Goal: Information Seeking & Learning: Learn about a topic

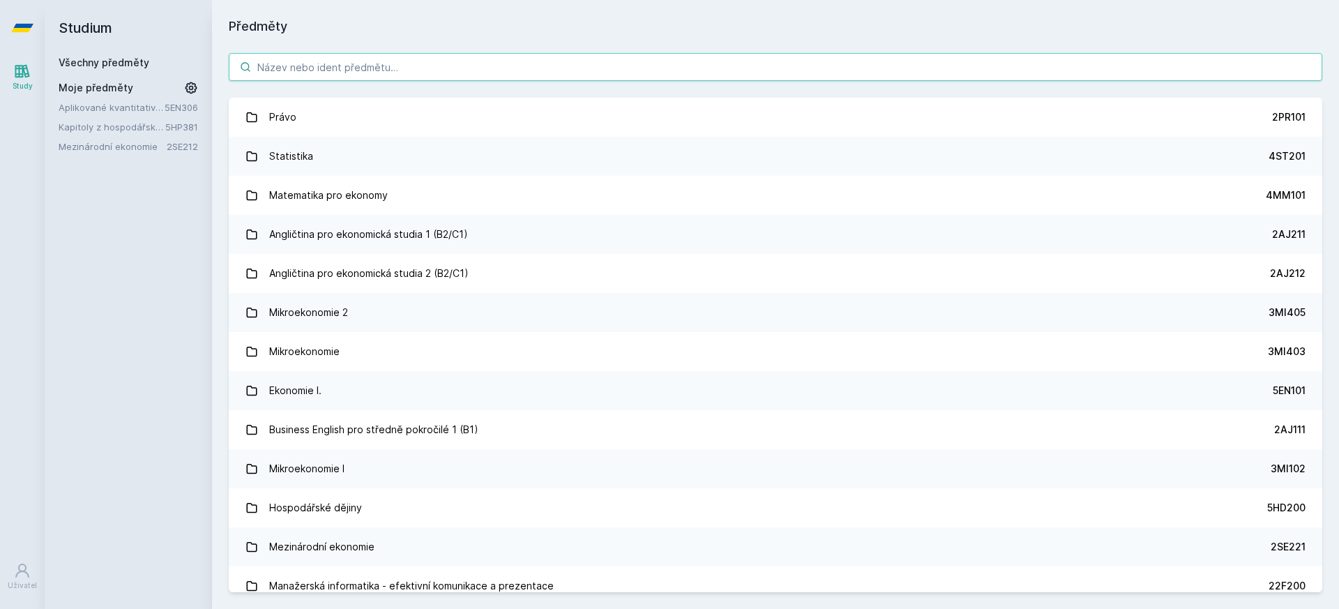
click at [399, 59] on input "search" at bounding box center [775, 67] width 1093 height 28
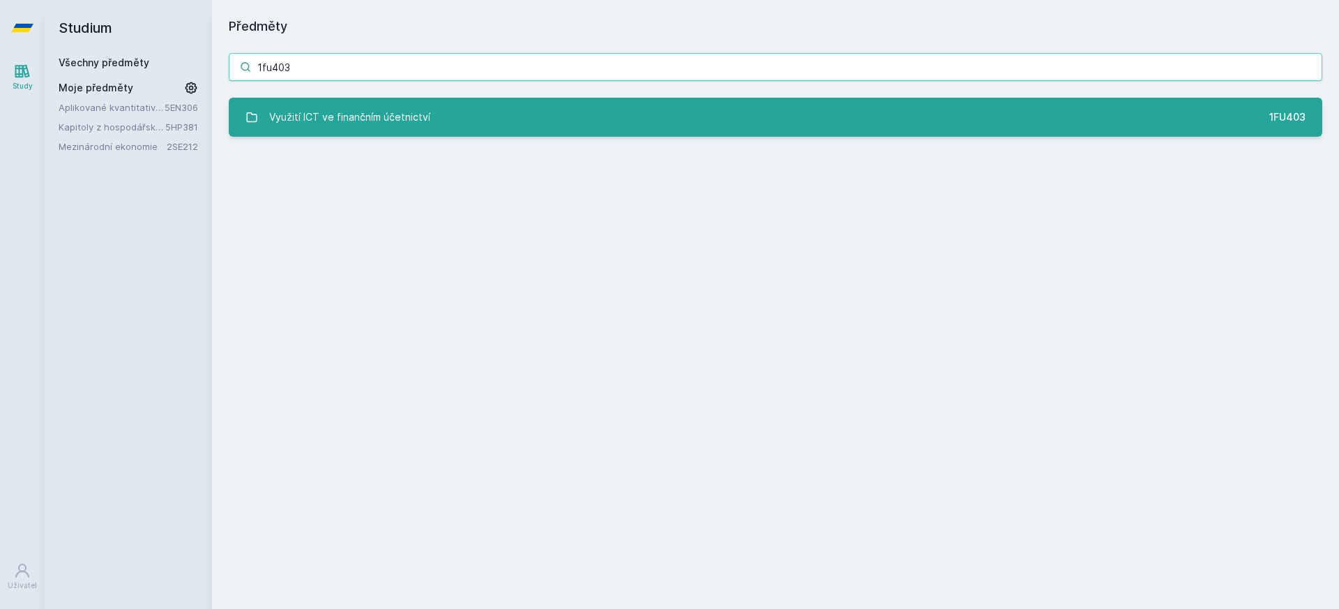
type input "1fu403"
click at [485, 98] on link "Využití ICT ve finančním účetnictví 1FU403" at bounding box center [775, 117] width 1093 height 39
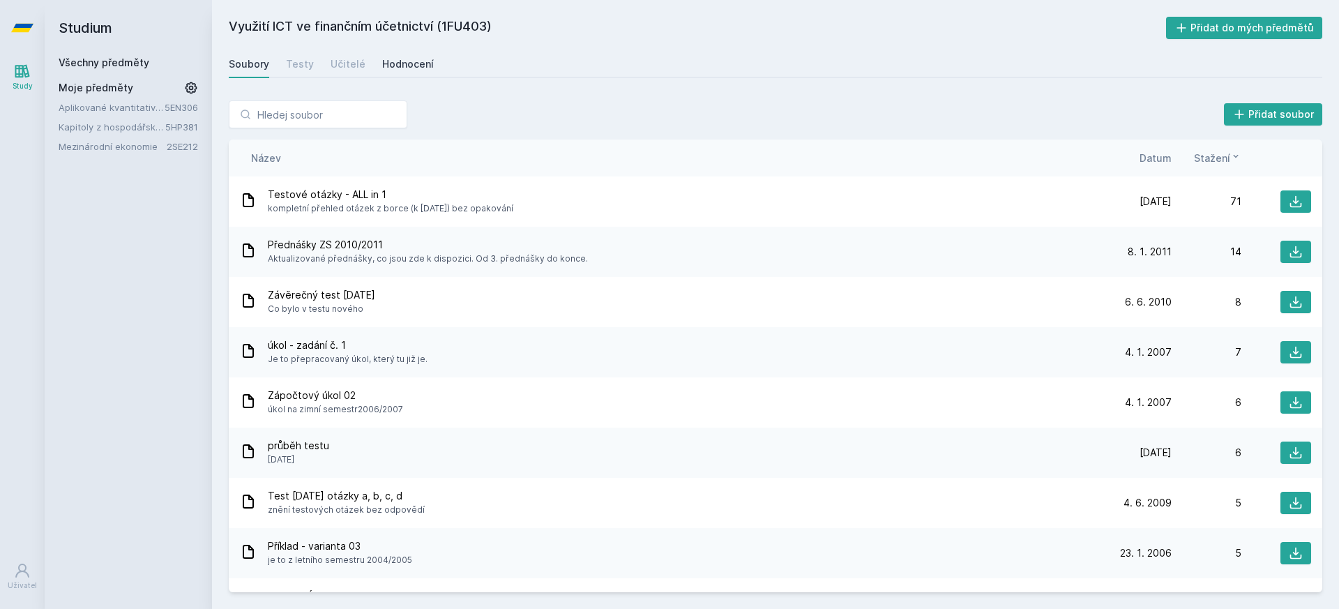
click at [416, 54] on link "Hodnocení" at bounding box center [408, 64] width 52 height 28
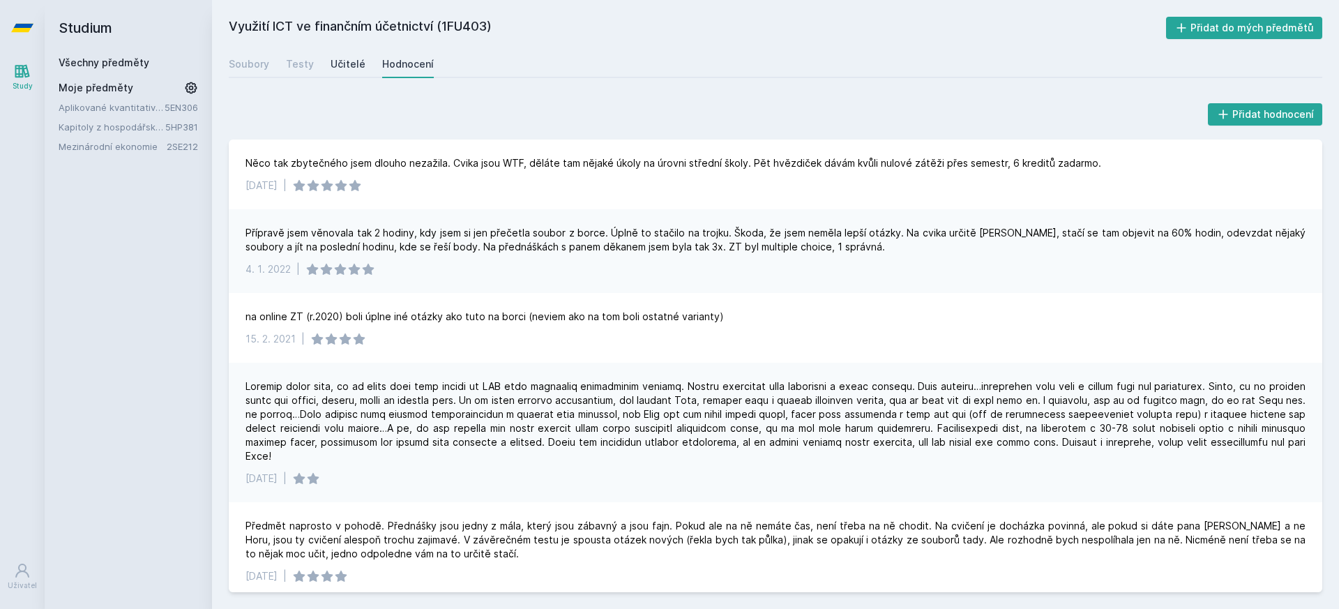
click at [350, 52] on link "Učitelé" at bounding box center [347, 64] width 35 height 28
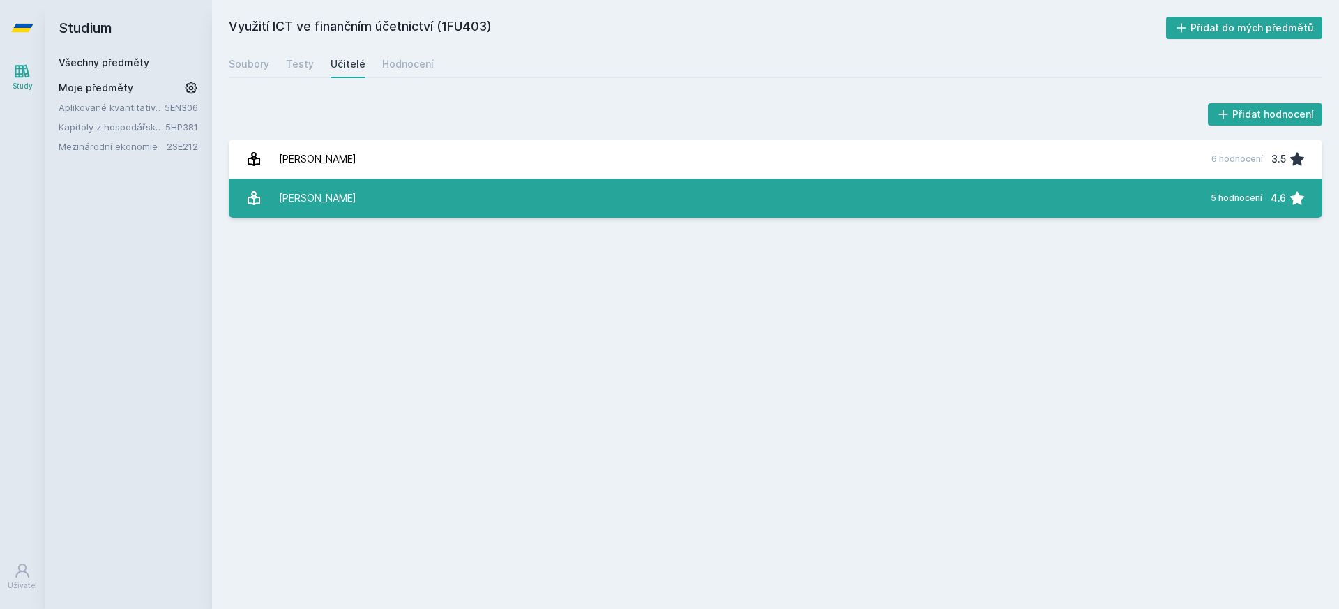
click at [372, 197] on link "[PERSON_NAME] 5 hodnocení 4.6" at bounding box center [775, 197] width 1093 height 39
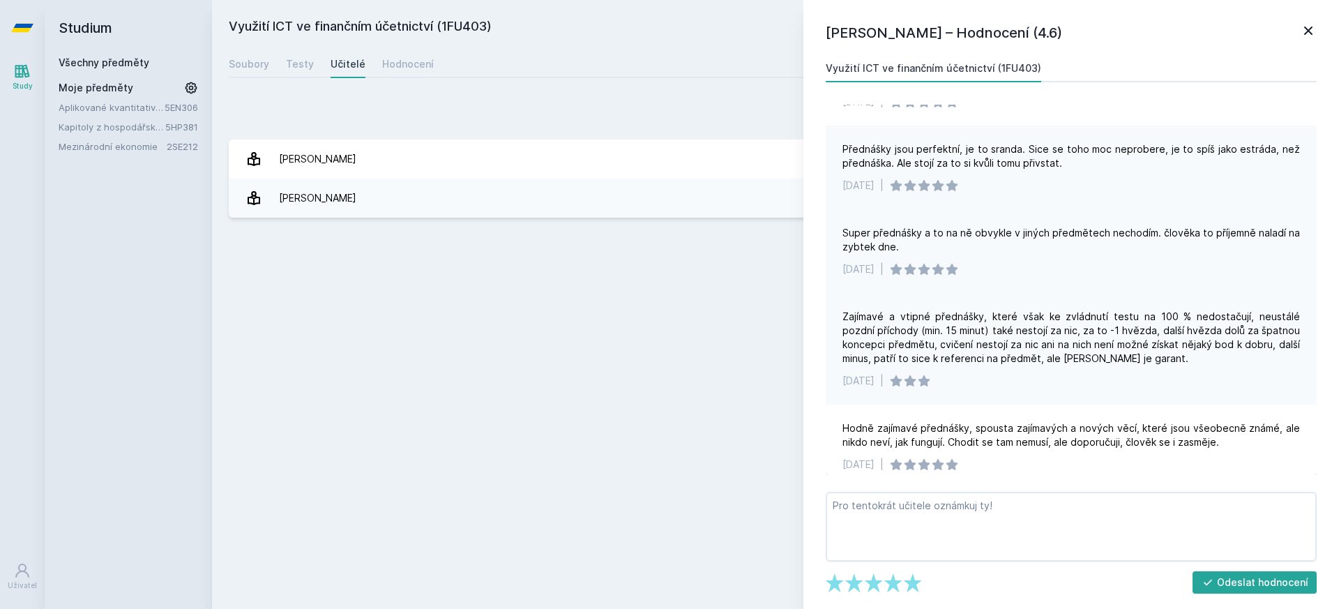
scroll to position [62, 0]
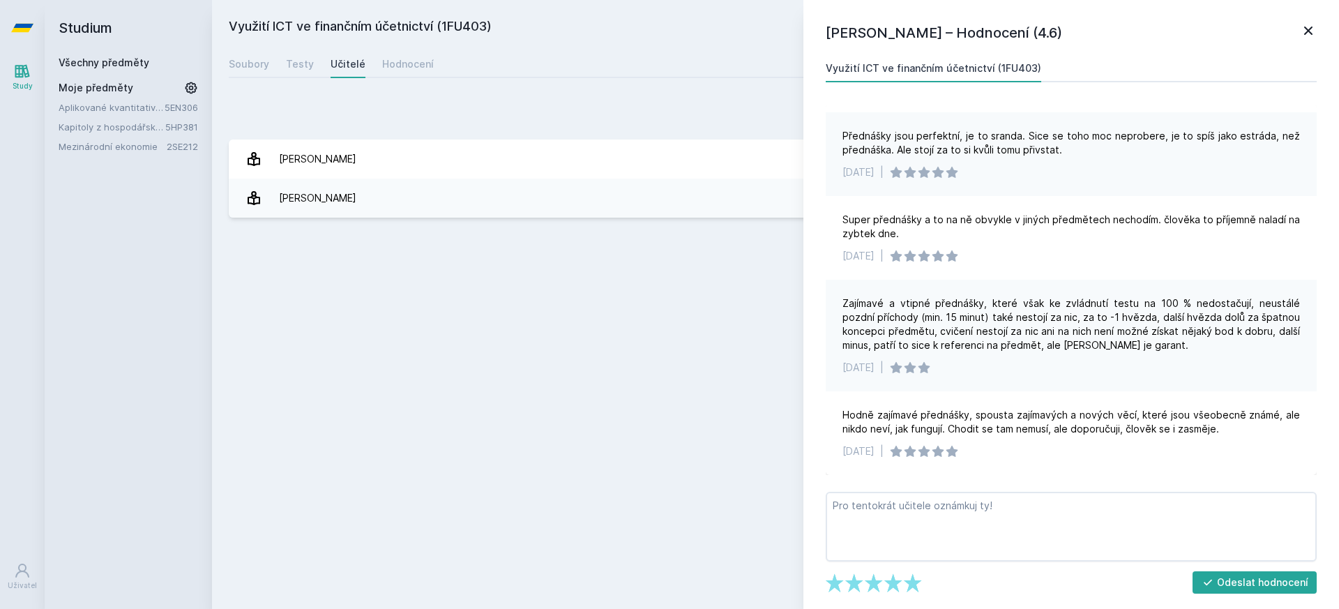
click at [1314, 24] on icon at bounding box center [1308, 30] width 17 height 17
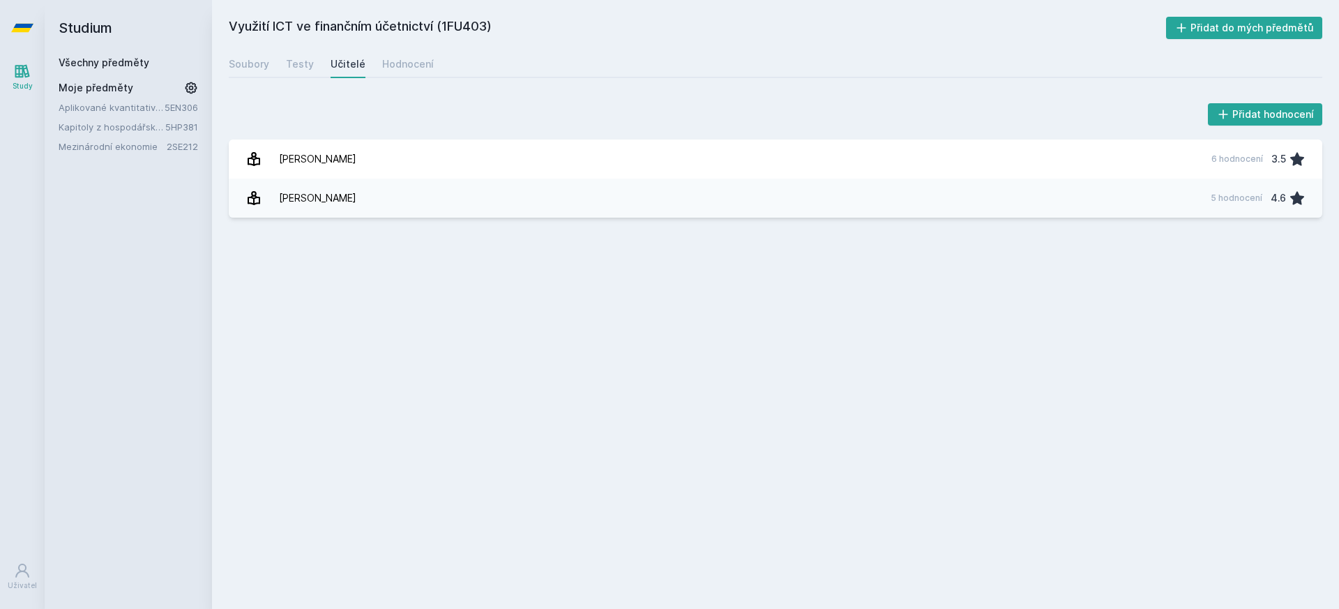
click at [13, 22] on icon at bounding box center [22, 28] width 22 height 56
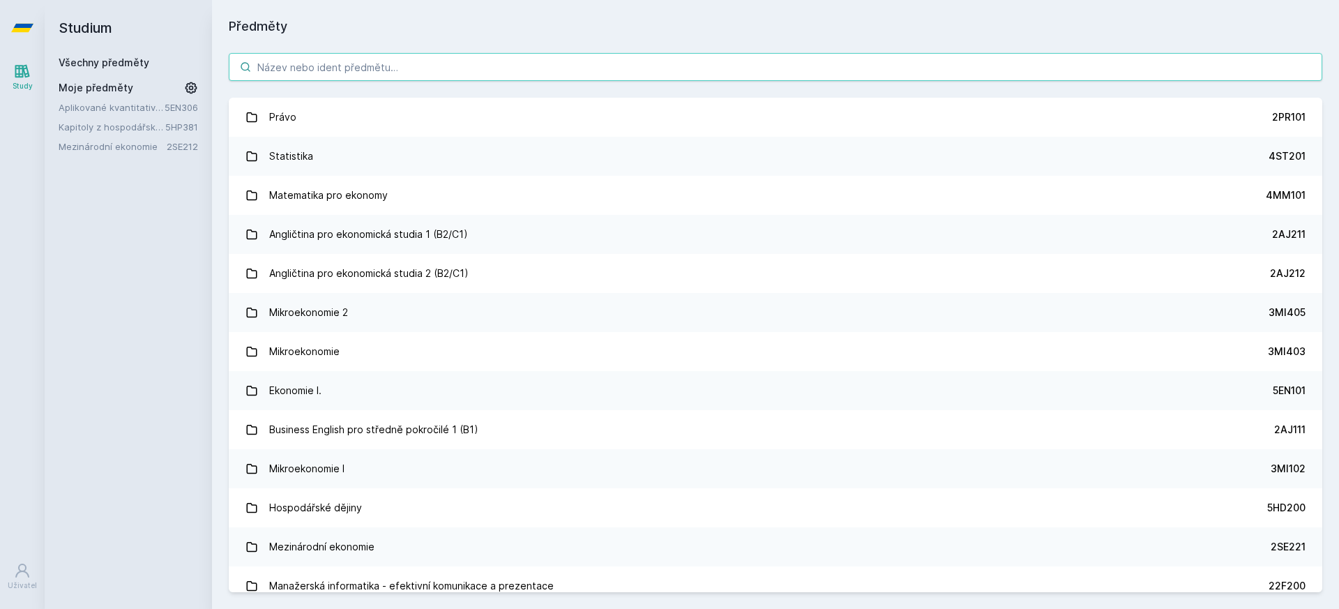
click at [346, 68] on input "search" at bounding box center [775, 67] width 1093 height 28
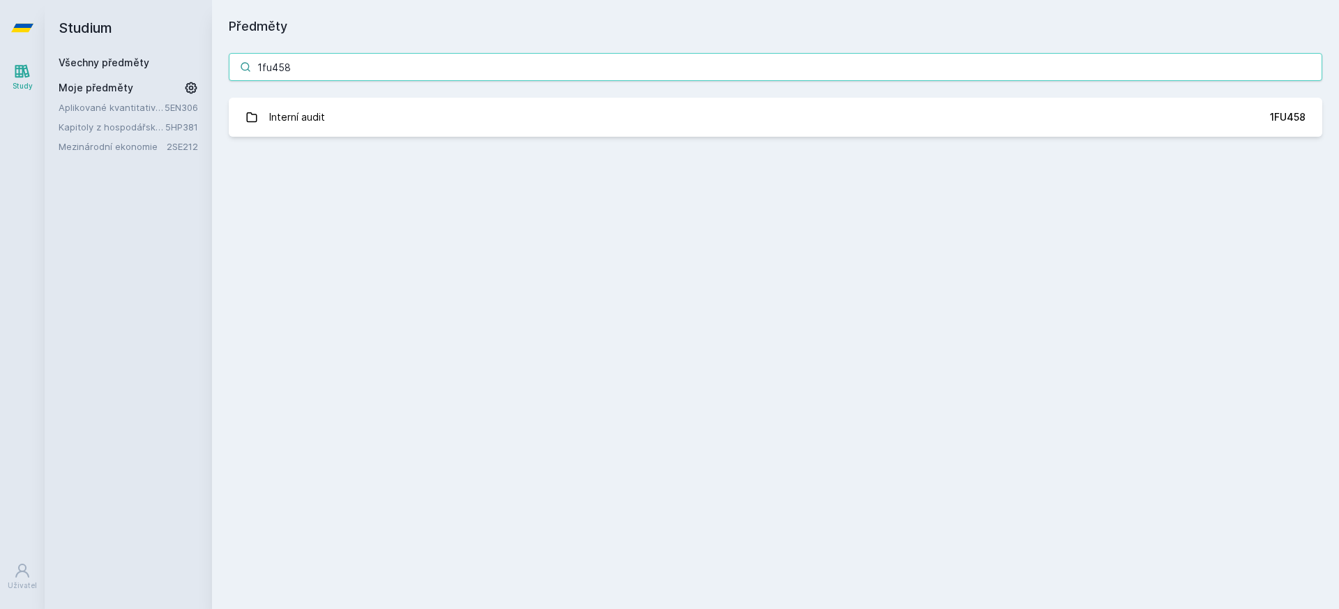
type input "1fu458"
click at [377, 139] on div "1fu458 Interní audit 1FU458 Jejda, něco se pokazilo." at bounding box center [775, 94] width 1127 height 117
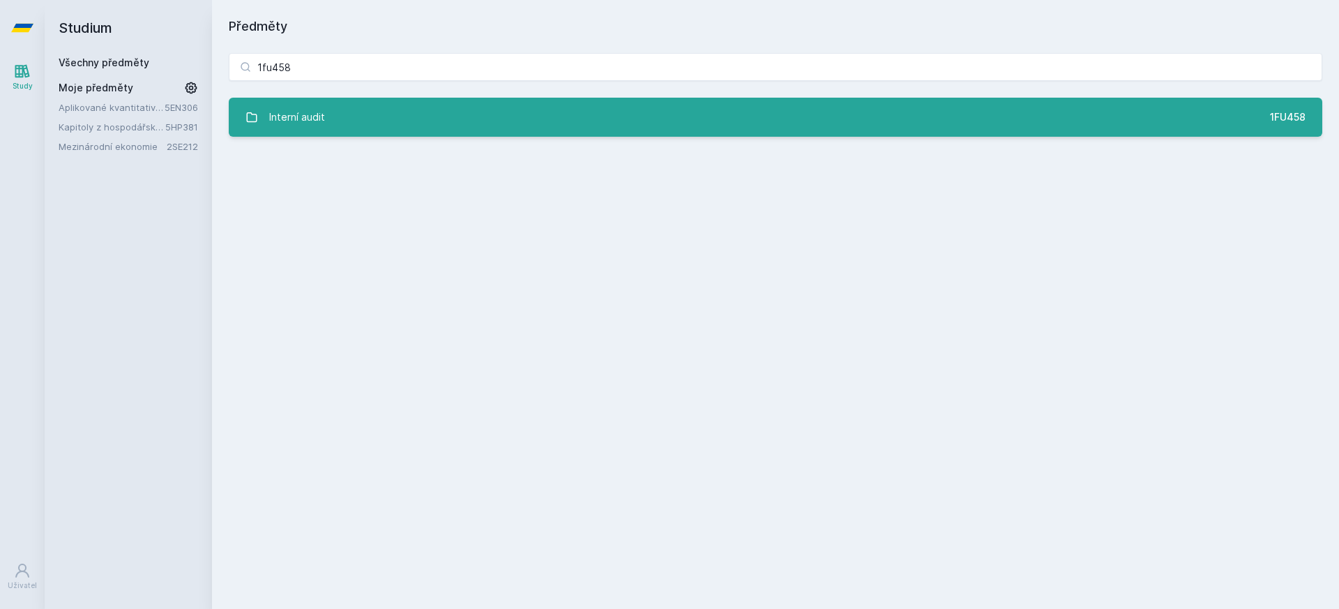
click at [372, 121] on link "Interní audit 1FU458" at bounding box center [775, 117] width 1093 height 39
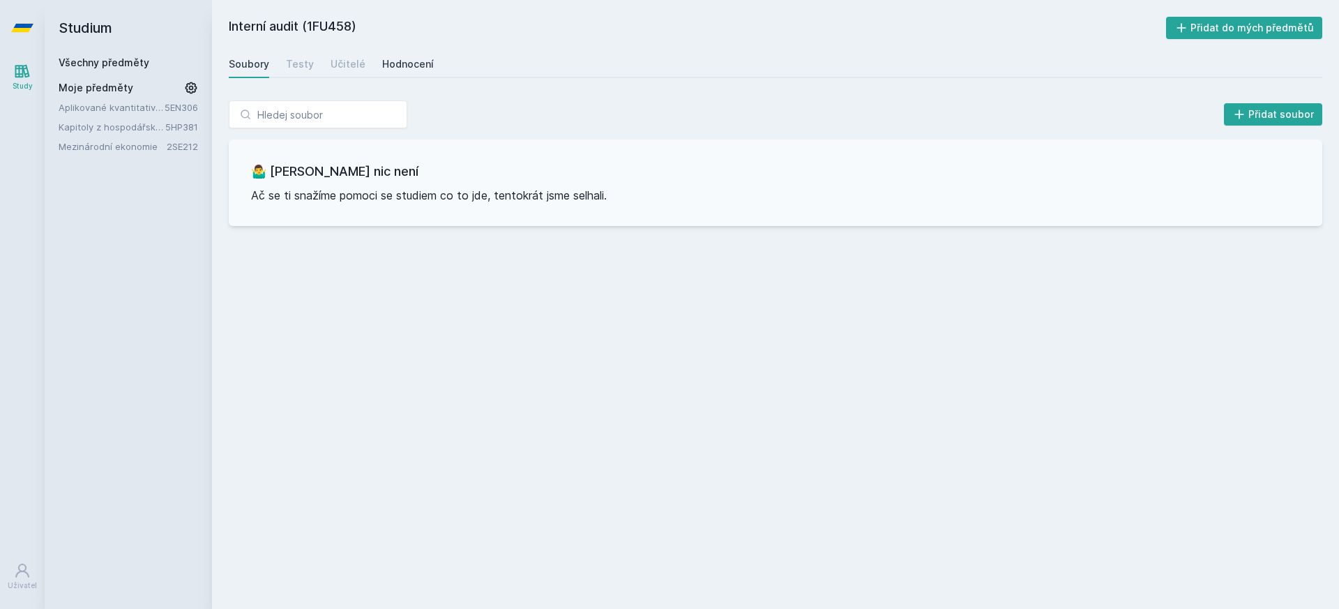
click at [383, 68] on div "Hodnocení" at bounding box center [408, 64] width 52 height 14
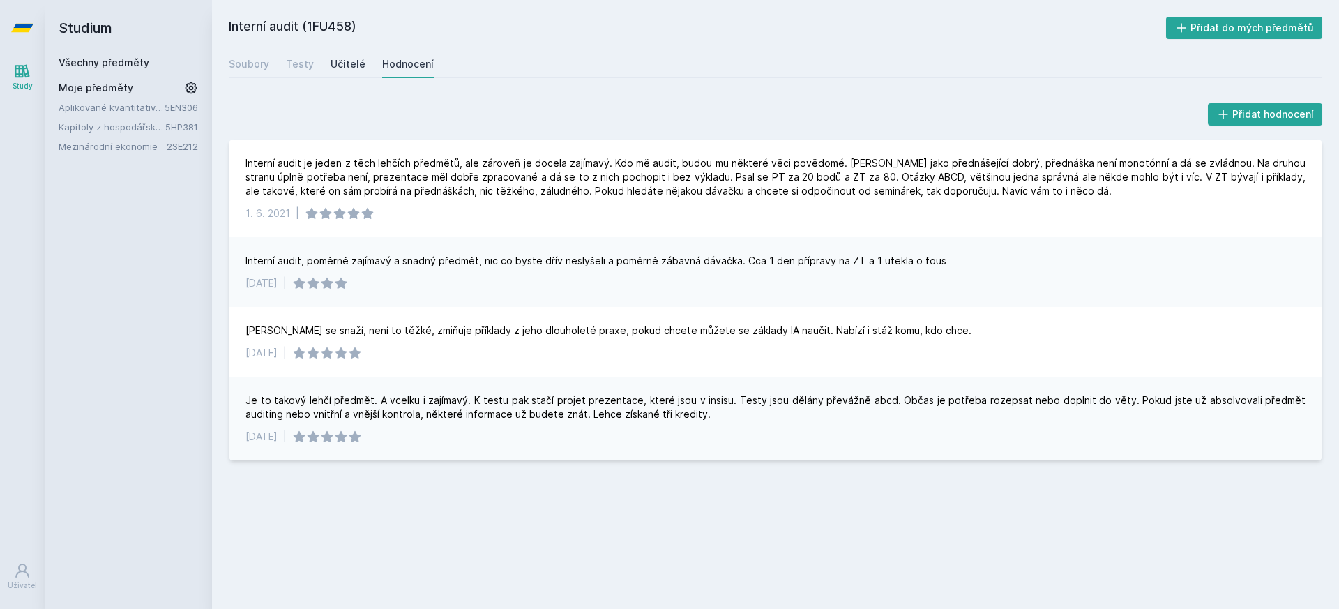
click at [358, 66] on div "Učitelé" at bounding box center [347, 64] width 35 height 14
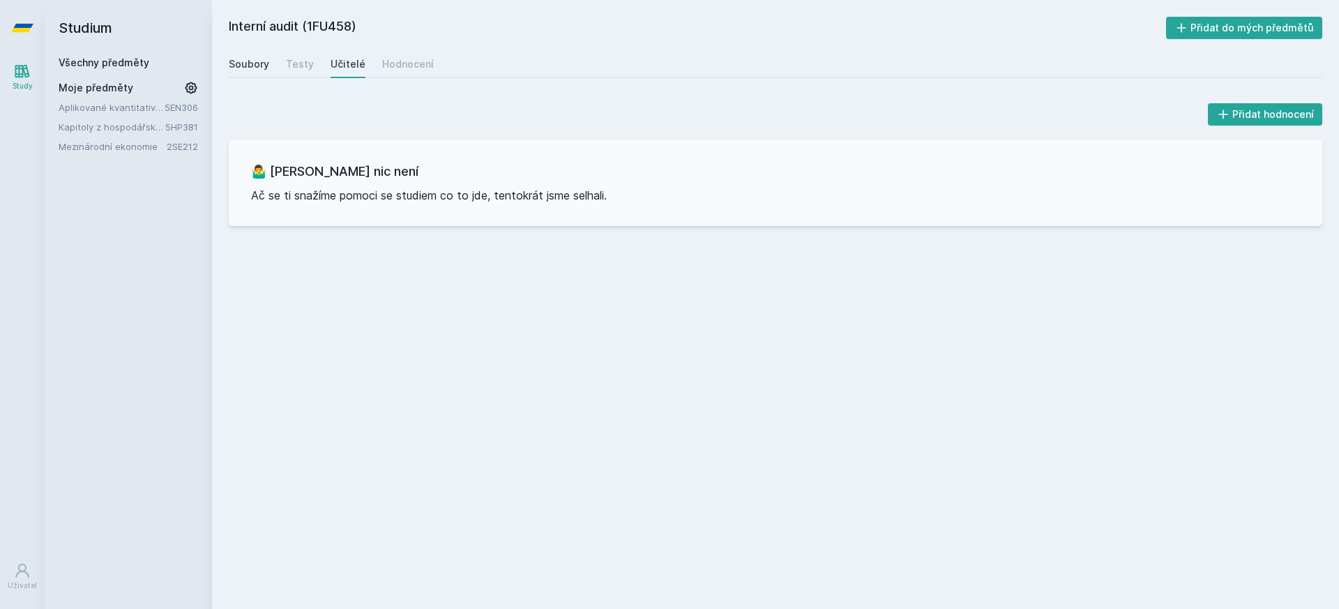
click at [241, 70] on div "Soubory" at bounding box center [249, 64] width 40 height 14
click at [14, 30] on icon at bounding box center [22, 28] width 22 height 8
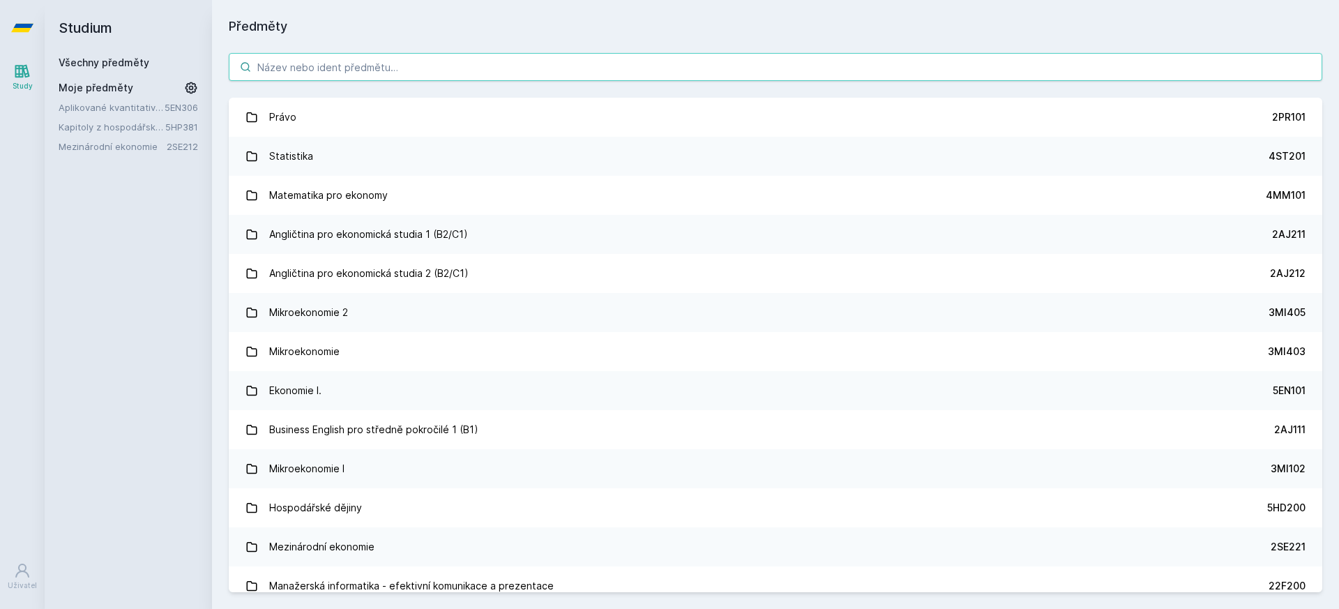
click at [563, 55] on input "search" at bounding box center [775, 67] width 1093 height 28
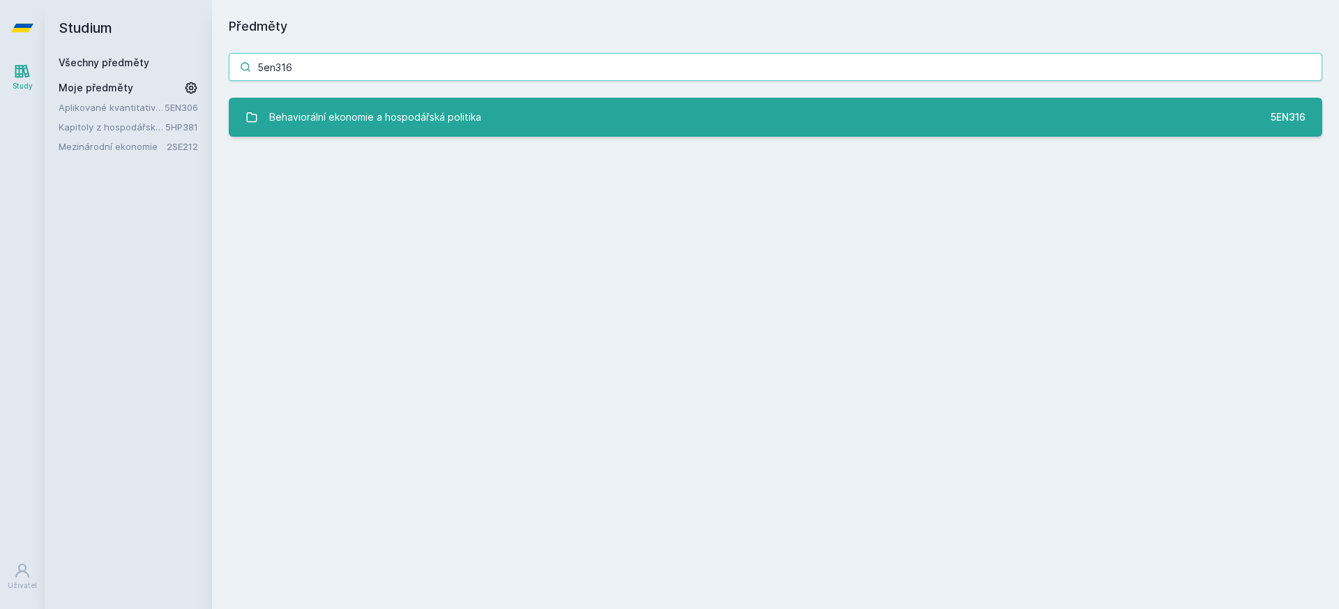
type input "5en316"
click at [491, 121] on link "Behaviorální ekonomie a hospodářská politika 5EN316" at bounding box center [775, 117] width 1093 height 39
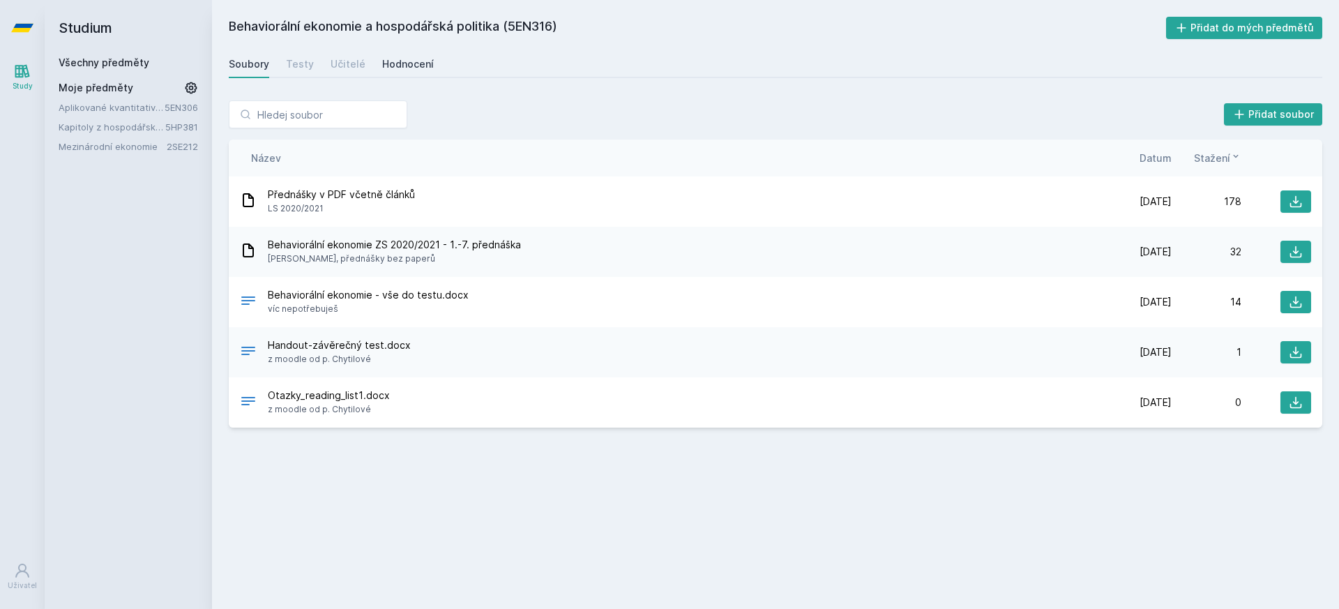
click at [406, 59] on div "Hodnocení" at bounding box center [408, 64] width 52 height 14
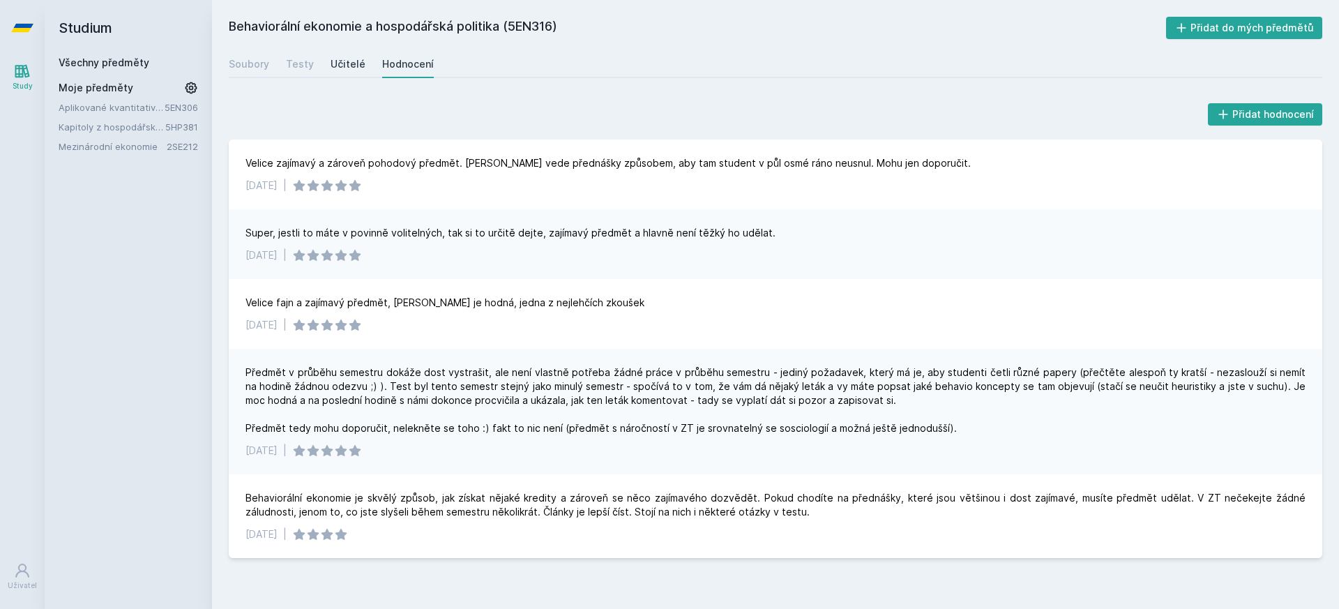
click at [347, 68] on div "Učitelé" at bounding box center [347, 64] width 35 height 14
